Goal: Transaction & Acquisition: Purchase product/service

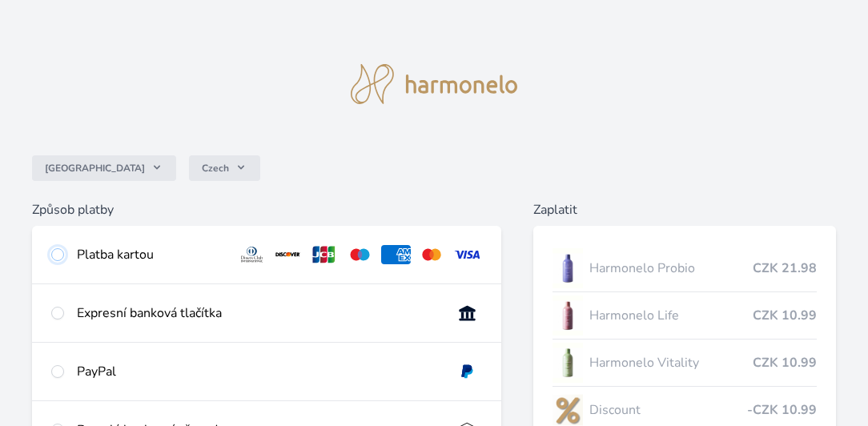
click at [59, 256] on input "radio" at bounding box center [57, 254] width 13 height 13
radio input "true"
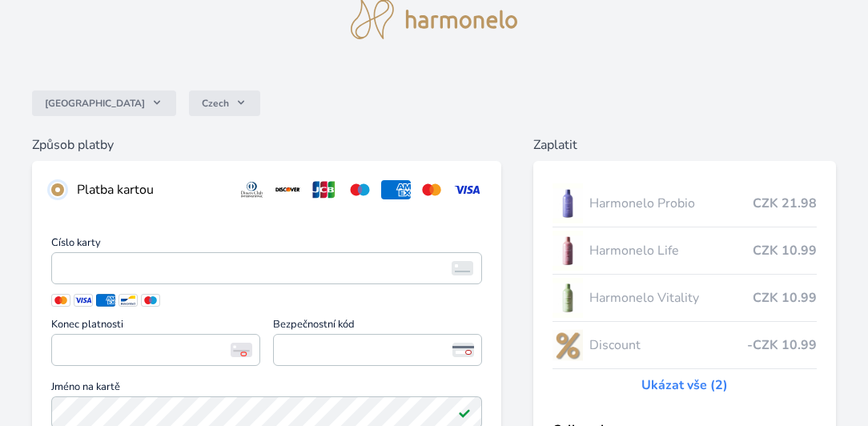
scroll to position [228, 0]
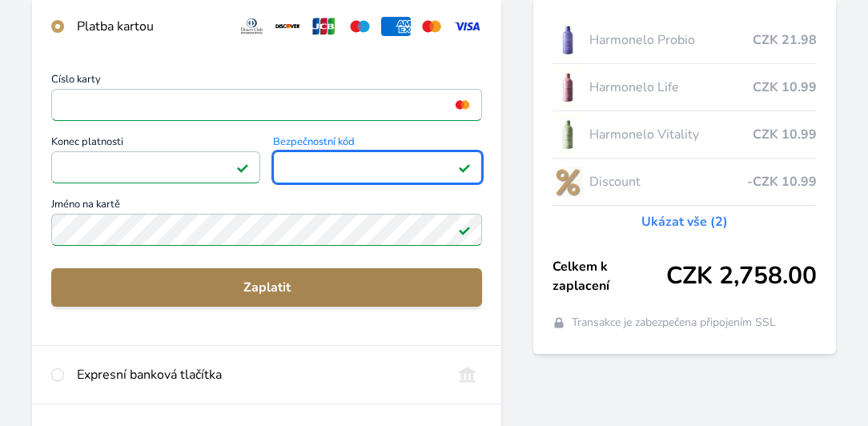
click at [214, 295] on span "Zaplatit" at bounding box center [266, 287] width 405 height 19
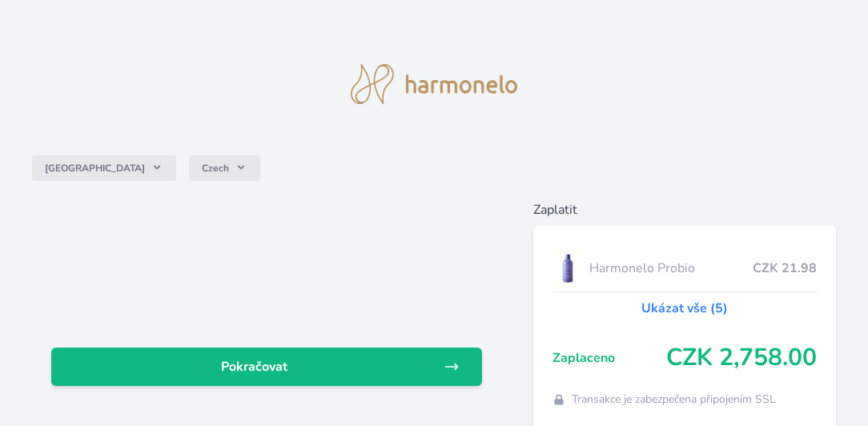
click at [426, 82] on img at bounding box center [434, 84] width 167 height 40
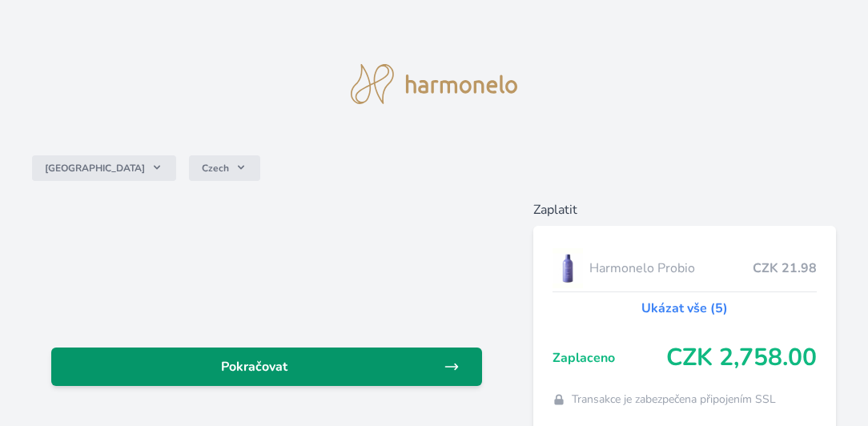
click at [277, 365] on span "Pokračovat" at bounding box center [254, 366] width 380 height 19
